Goal: Navigation & Orientation: Find specific page/section

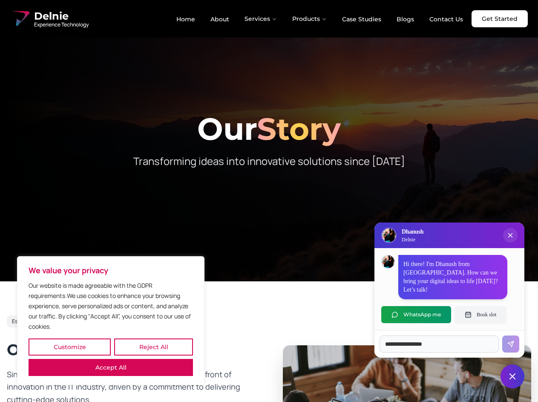
click at [69, 347] on button "Customize" at bounding box center [70, 346] width 82 height 17
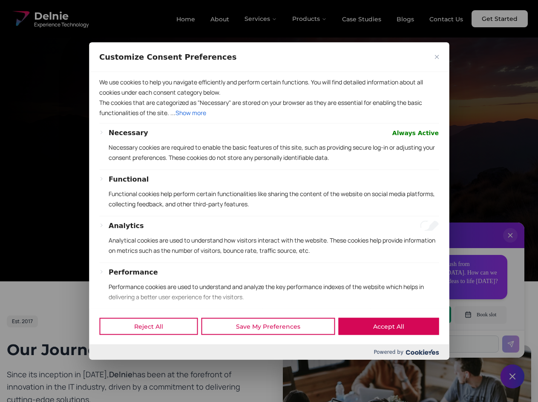
click at [153, 347] on div at bounding box center [269, 201] width 538 height 402
click at [111, 359] on div "Customize Consent Preferences We use cookies to help you navigate efficiently a…" at bounding box center [269, 200] width 360 height 317
click at [269, 201] on p "Functional cookies help perform certain functionalities like sharing the conten…" at bounding box center [274, 198] width 330 height 20
click at [261, 19] on div at bounding box center [269, 201] width 538 height 402
click at [310, 19] on div at bounding box center [269, 201] width 538 height 402
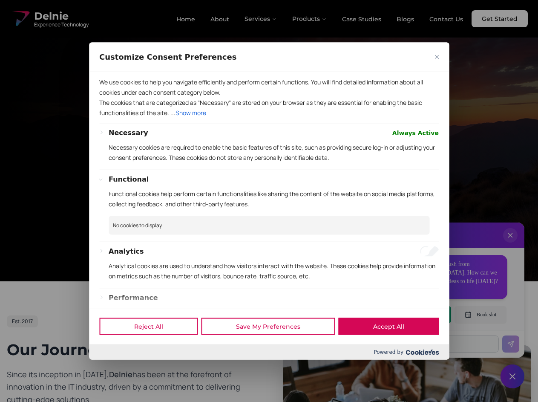
click at [510, 244] on div at bounding box center [269, 201] width 538 height 402
click at [416, 314] on div "Reject All Save My Preferences Accept All" at bounding box center [269, 326] width 360 height 36
click at [480, 314] on div at bounding box center [269, 201] width 538 height 402
click at [512, 376] on div at bounding box center [269, 201] width 538 height 402
